Goal: Find specific page/section: Find specific page/section

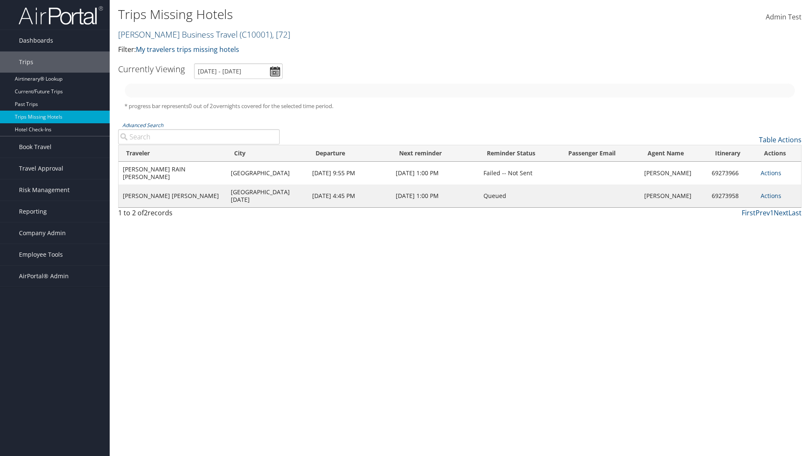
click at [174, 34] on link "[PERSON_NAME] Business Travel ( C10001 ) , [ 72 ]" at bounding box center [204, 34] width 172 height 11
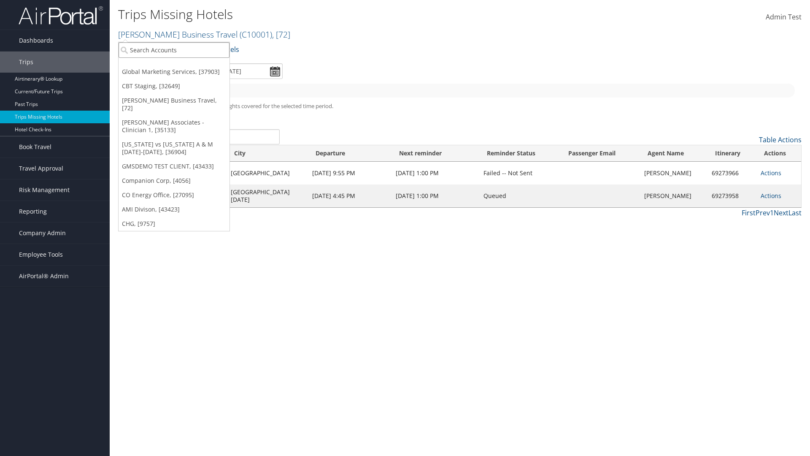
click at [174, 50] on input "search" at bounding box center [174, 50] width 111 height 16
type input "[PERSON_NAME] Business Travel"
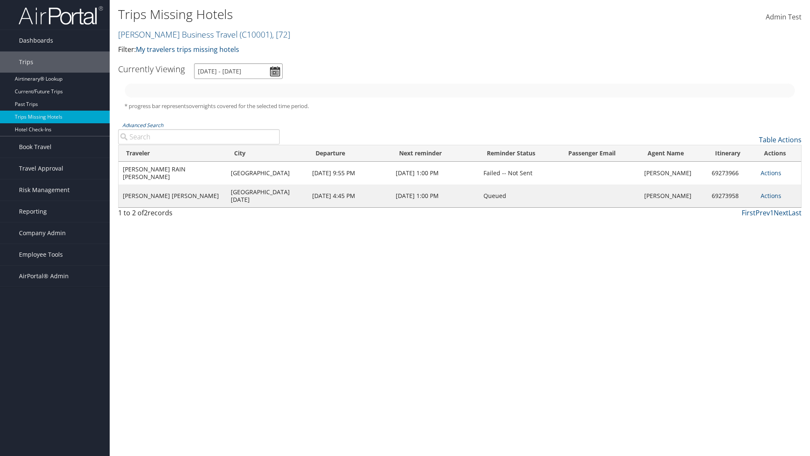
click at [238, 71] on input "[DATE] - [DATE]" at bounding box center [238, 71] width 89 height 16
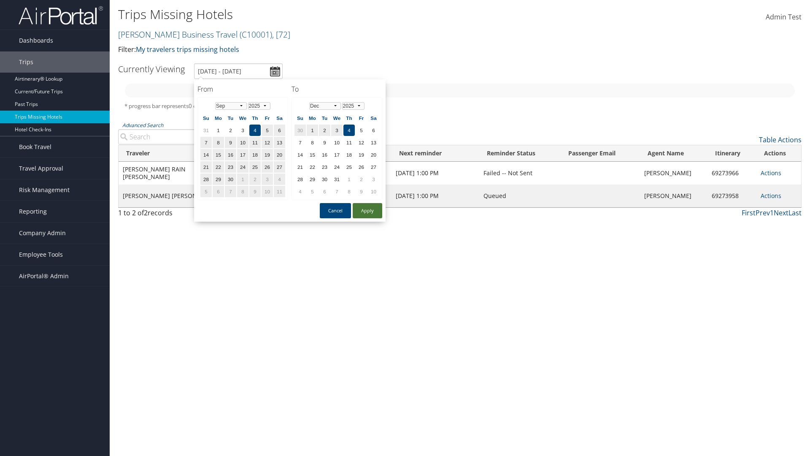
click at [367, 210] on button "Apply" at bounding box center [368, 210] width 30 height 15
type input "1/1/2025 - 3/31/2025"
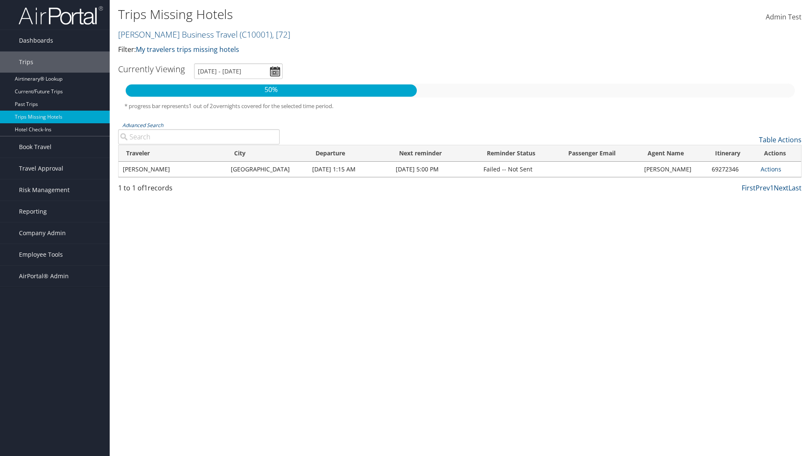
click at [199, 137] on input "Advanced Search" at bounding box center [199, 136] width 162 height 15
type input "CLAYTON"
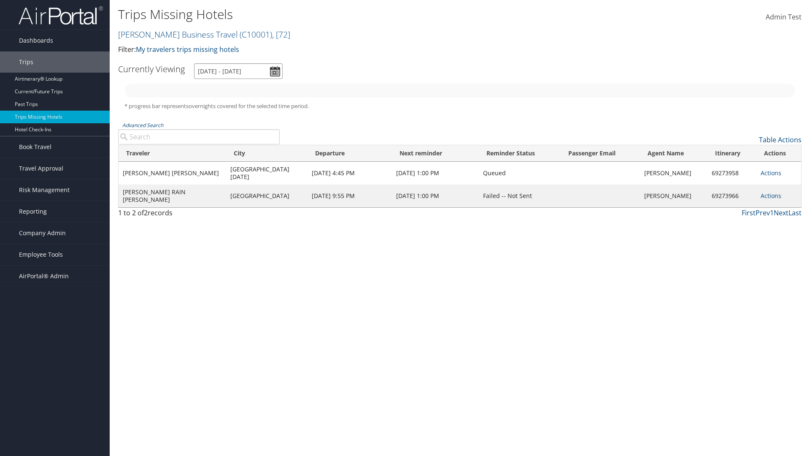
click at [238, 71] on input "[DATE] - [DATE]" at bounding box center [238, 71] width 89 height 16
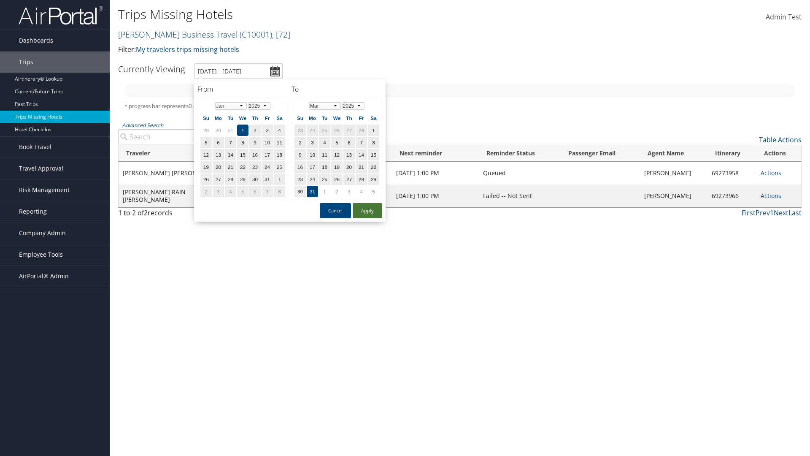
click at [367, 210] on button "Apply" at bounding box center [368, 210] width 30 height 15
type input "1/1/2025 - 3/31/2025"
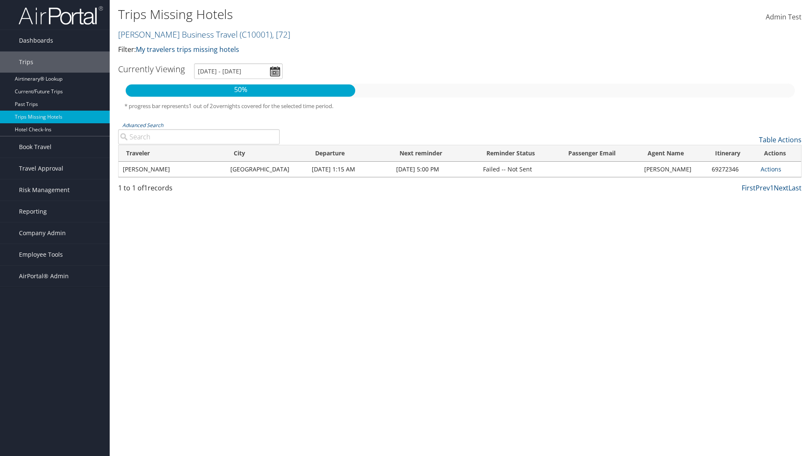
click at [199, 137] on input "Advanced Search" at bounding box center [199, 136] width 162 height 15
type input "Rio De Janeiro"
